Goal: Find specific page/section

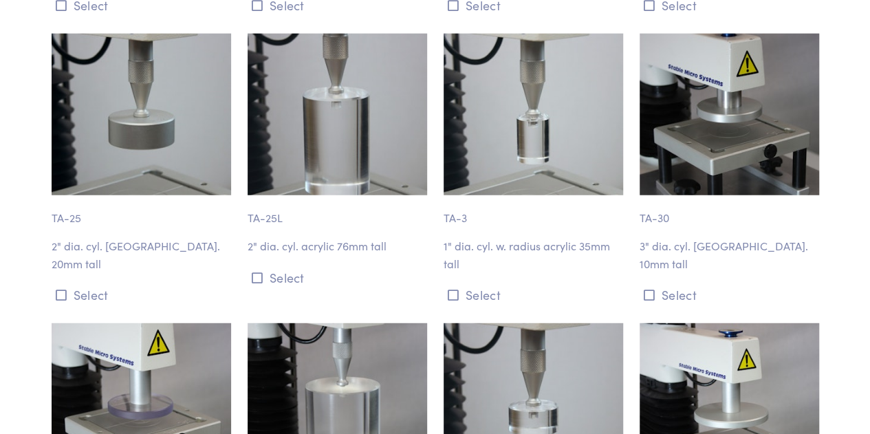
scroll to position [1651, 0]
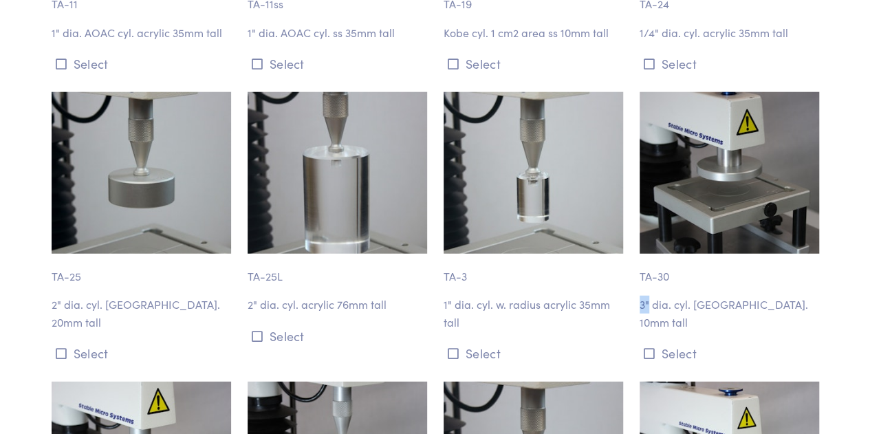
drag, startPoint x: 650, startPoint y: 287, endPoint x: 780, endPoint y: 262, distance: 133.1
click at [780, 262] on div "TA-30 3" dia. cyl. [GEOGRAPHIC_DATA]. 10mm tall Select" at bounding box center [730, 228] width 196 height 273
click at [784, 265] on p "TA-30" at bounding box center [730, 270] width 180 height 32
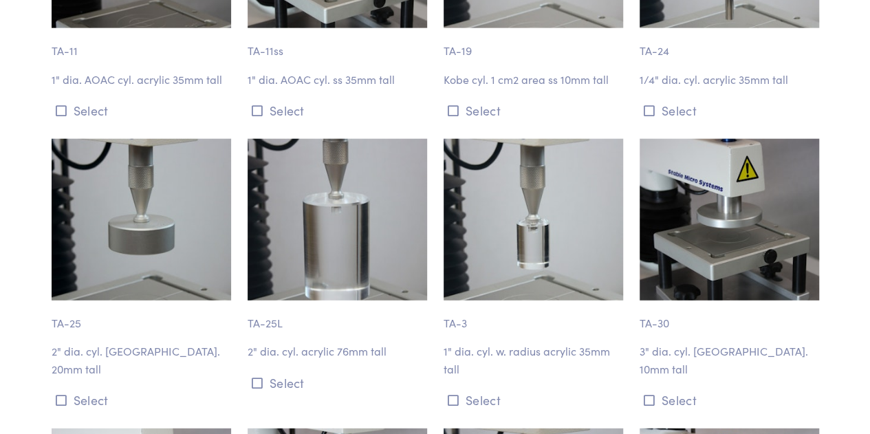
scroll to position [1583, 0]
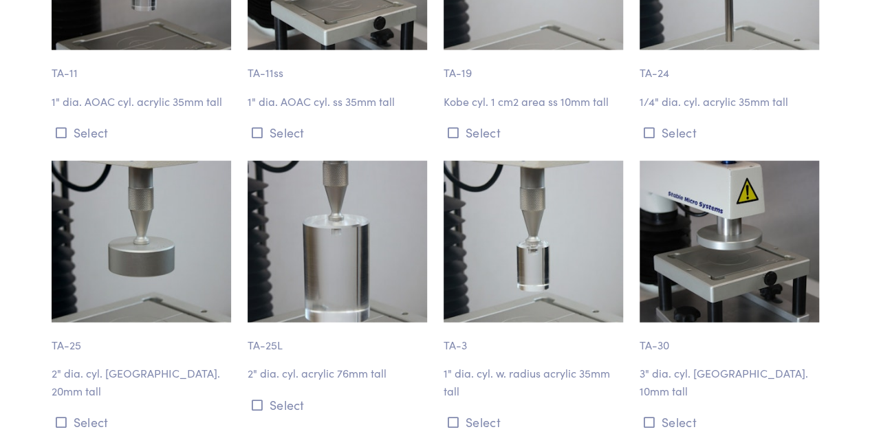
click at [683, 290] on img at bounding box center [730, 242] width 180 height 162
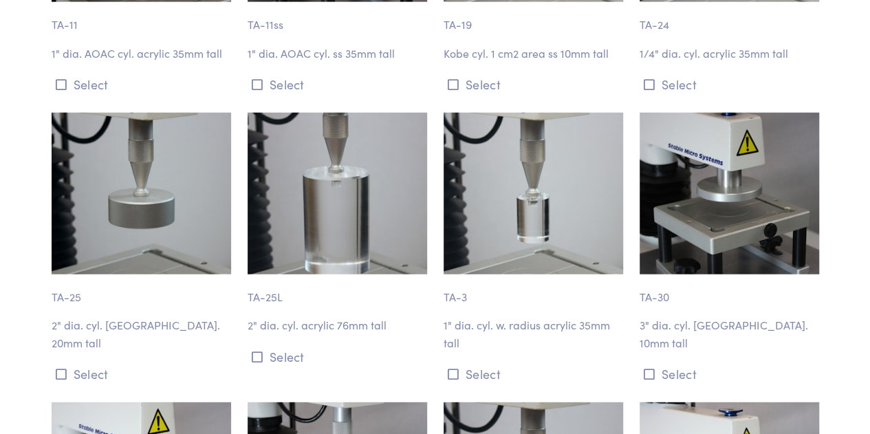
scroll to position [1651, 0]
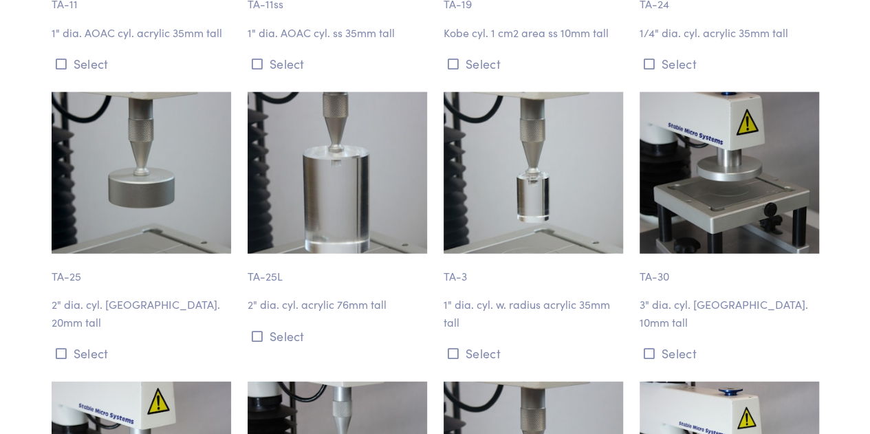
click at [663, 257] on p "TA-30" at bounding box center [730, 270] width 180 height 32
click at [688, 259] on p "TA-30" at bounding box center [730, 270] width 180 height 32
drag, startPoint x: 684, startPoint y: 258, endPoint x: 689, endPoint y: 253, distance: 7.8
click at [687, 254] on p "TA-30" at bounding box center [730, 270] width 180 height 32
click at [690, 254] on p "TA-30" at bounding box center [730, 270] width 180 height 32
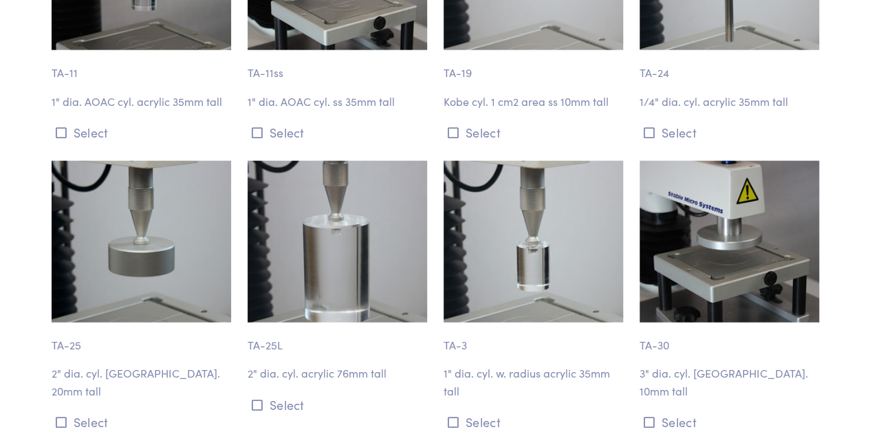
scroll to position [1720, 0]
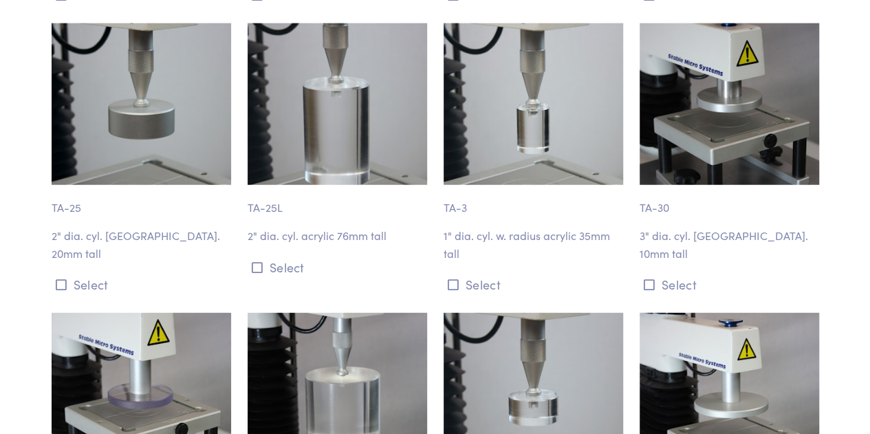
click at [762, 189] on p "TA-30" at bounding box center [730, 201] width 180 height 32
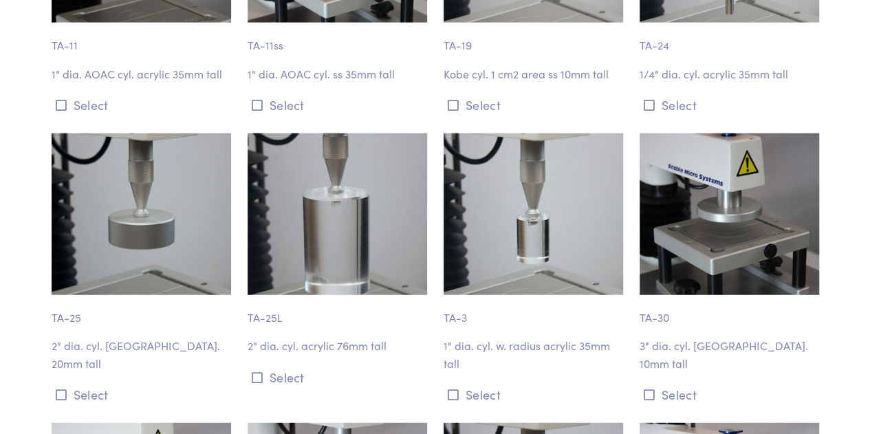
scroll to position [1651, 0]
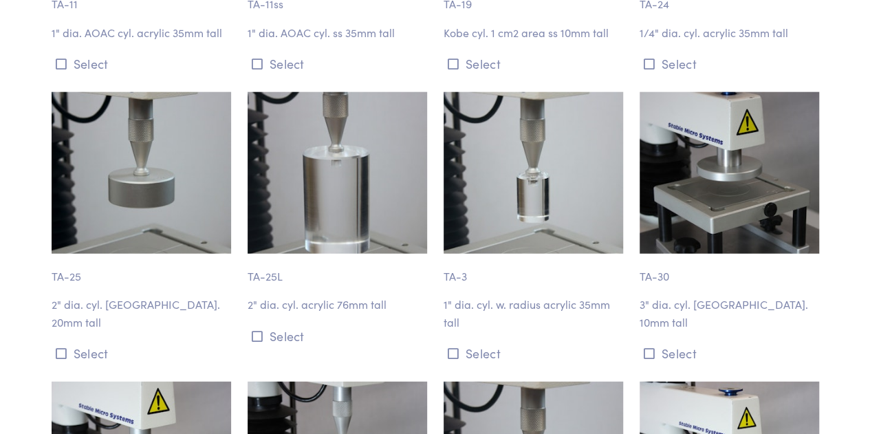
drag, startPoint x: 756, startPoint y: 247, endPoint x: 696, endPoint y: 261, distance: 61.4
click at [696, 261] on p "TA-30" at bounding box center [730, 270] width 180 height 32
drag, startPoint x: 638, startPoint y: 258, endPoint x: 666, endPoint y: 260, distance: 28.3
click at [666, 260] on div "TA-30 3" dia. cyl. [GEOGRAPHIC_DATA]. 10mm tall Select" at bounding box center [730, 228] width 196 height 273
click at [666, 260] on p "TA-30" at bounding box center [730, 270] width 180 height 32
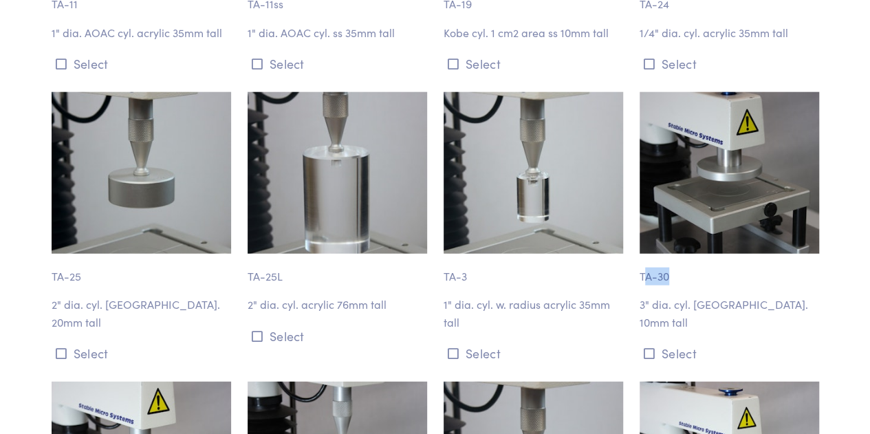
drag, startPoint x: 668, startPoint y: 260, endPoint x: 643, endPoint y: 260, distance: 25.5
click at [643, 260] on p "TA-30" at bounding box center [730, 270] width 180 height 32
drag, startPoint x: 642, startPoint y: 260, endPoint x: 673, endPoint y: 262, distance: 31.0
click at [673, 262] on p "TA-30" at bounding box center [730, 270] width 180 height 32
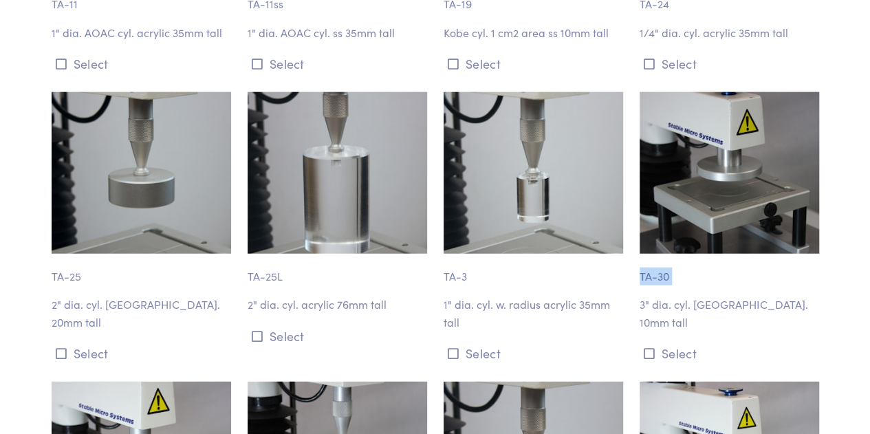
click at [673, 262] on p "TA-30" at bounding box center [730, 270] width 180 height 32
drag, startPoint x: 659, startPoint y: 261, endPoint x: 642, endPoint y: 259, distance: 17.3
click at [642, 259] on p "TA-30" at bounding box center [730, 270] width 180 height 32
drag, startPoint x: 634, startPoint y: 258, endPoint x: 636, endPoint y: 246, distance: 12.6
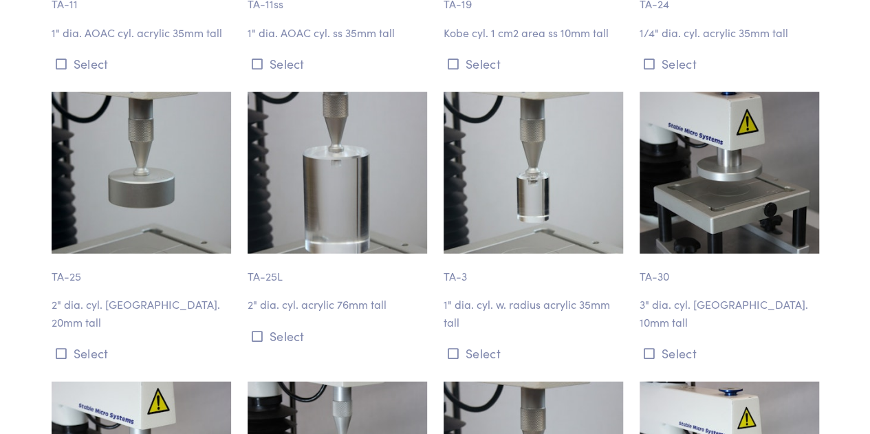
click at [636, 247] on div "TA-30 3" dia. cyl. [GEOGRAPHIC_DATA]. 10mm tall Select" at bounding box center [730, 228] width 196 height 273
